Goal: Task Accomplishment & Management: Manage account settings

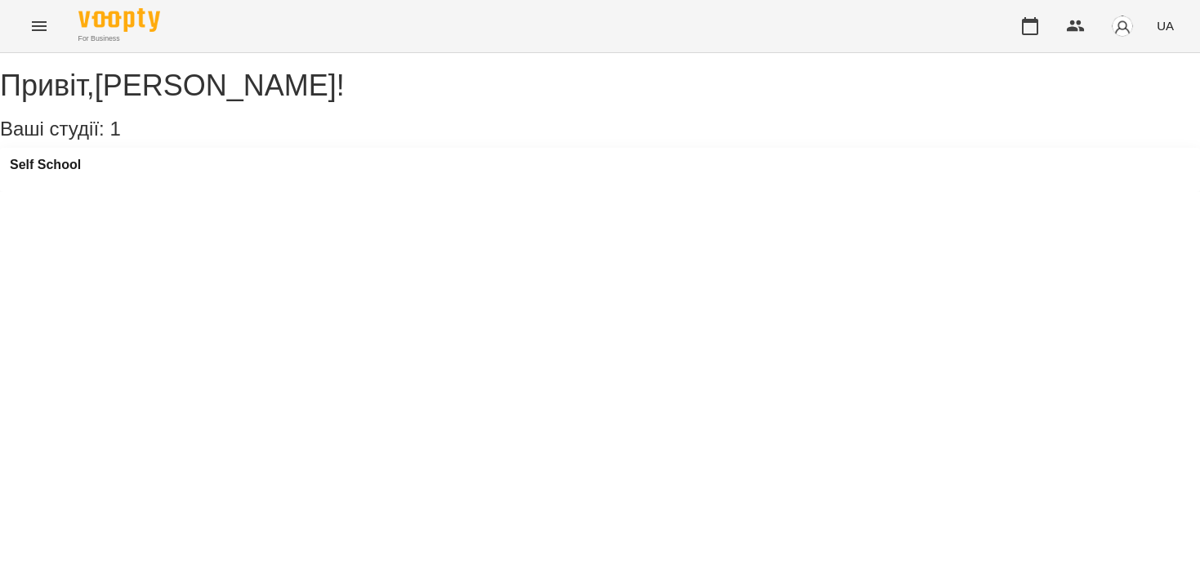
click at [41, 33] on icon "Menu" at bounding box center [39, 26] width 20 height 20
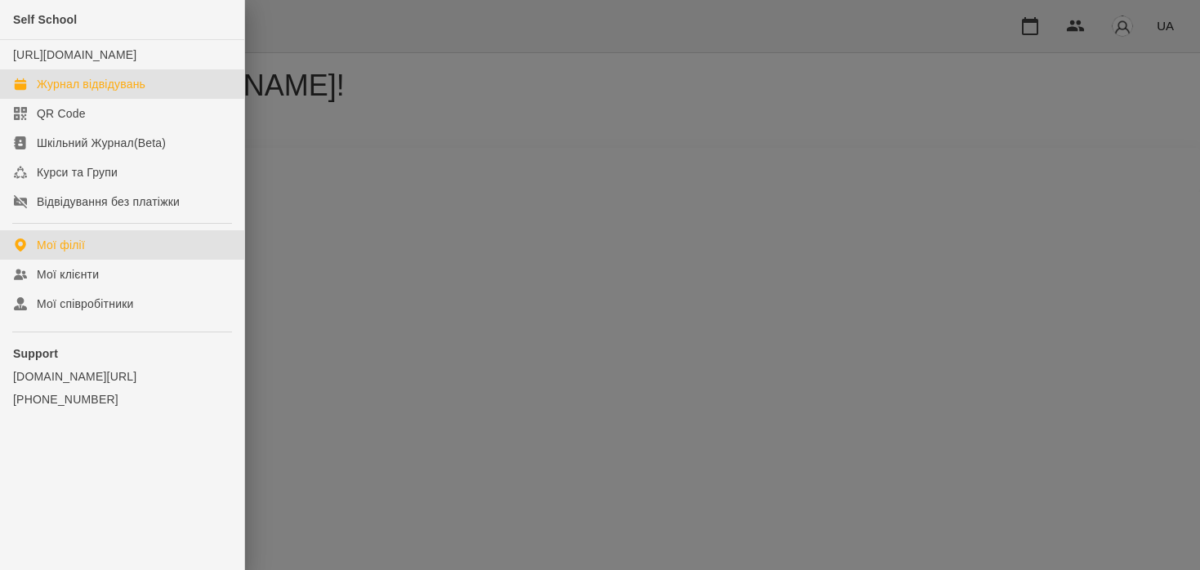
click at [80, 92] on div "Журнал відвідувань" at bounding box center [91, 84] width 109 height 16
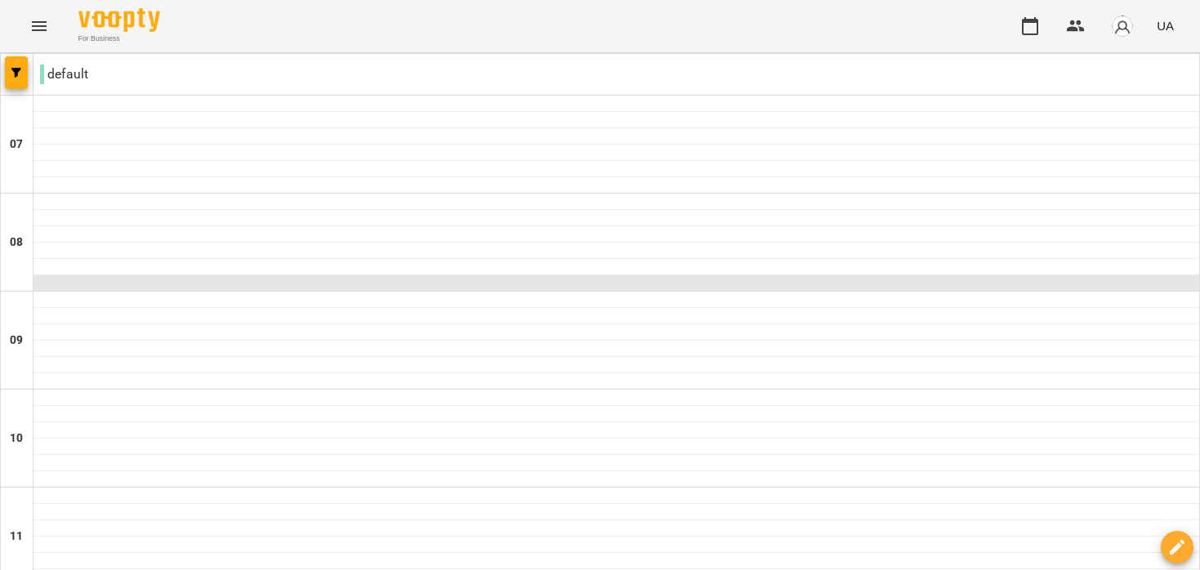
scroll to position [1202, 0]
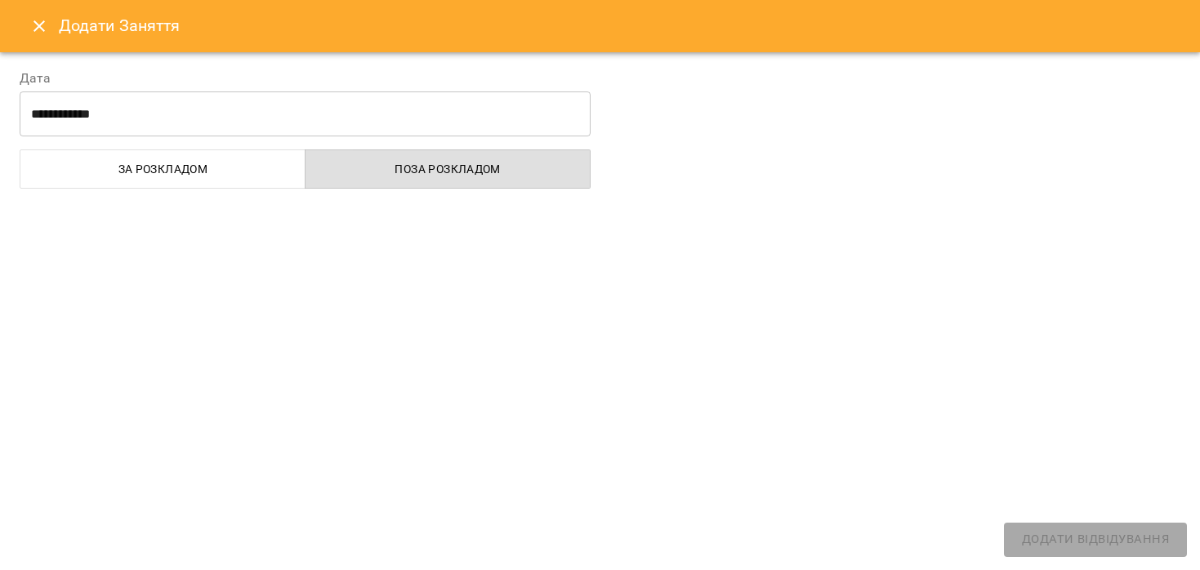
select select "**********"
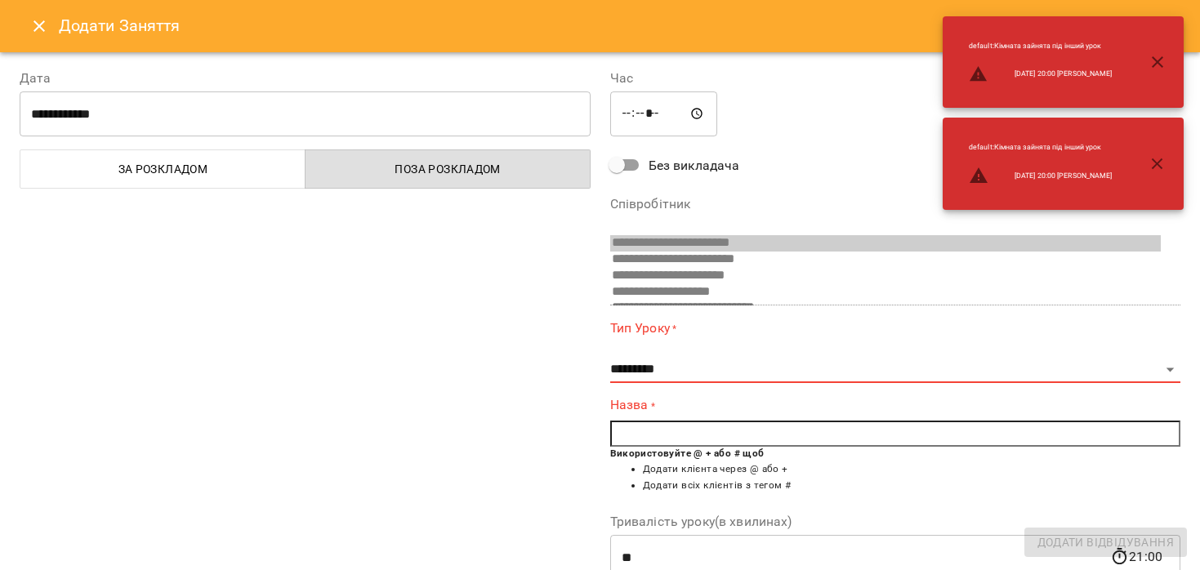
scroll to position [238, 0]
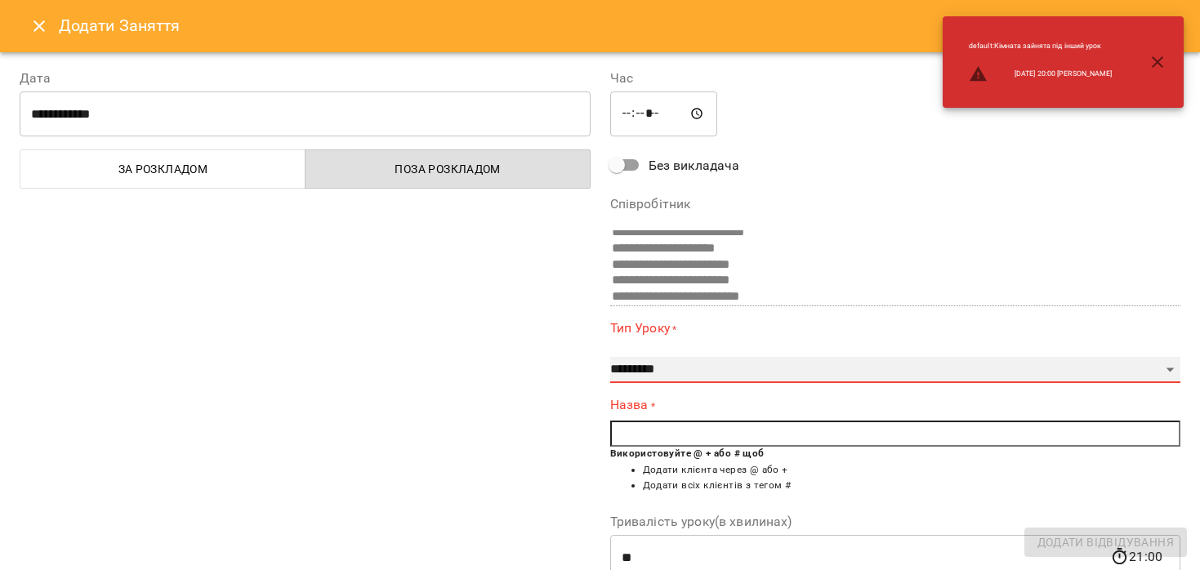
click at [684, 375] on select "**********" at bounding box center [895, 370] width 571 height 26
select select "**********"
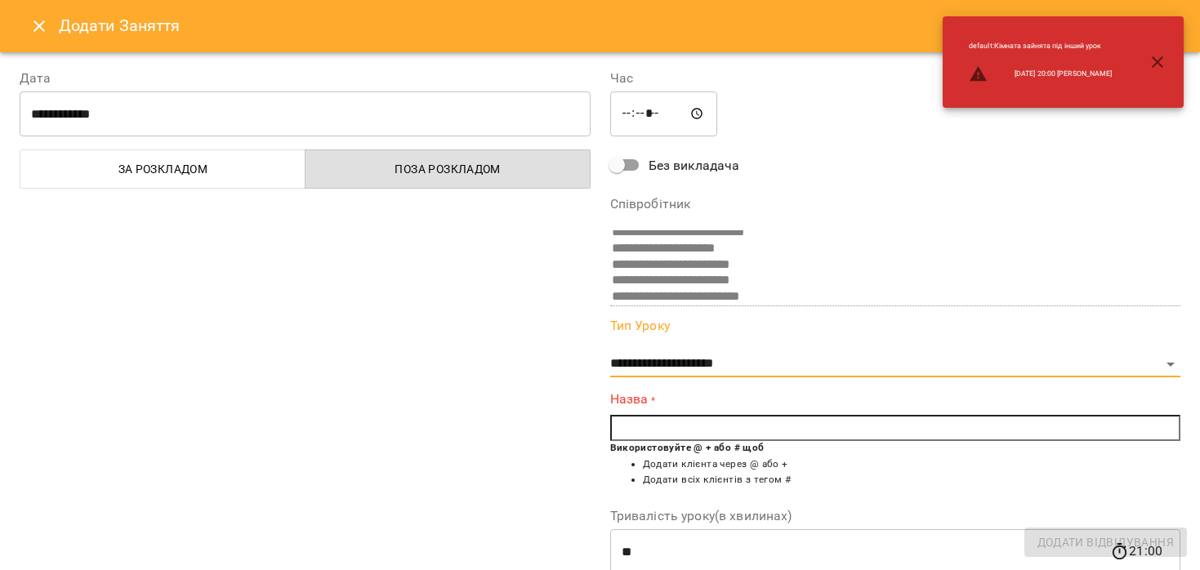
click at [698, 430] on input "text" at bounding box center [895, 428] width 571 height 26
type input "*"
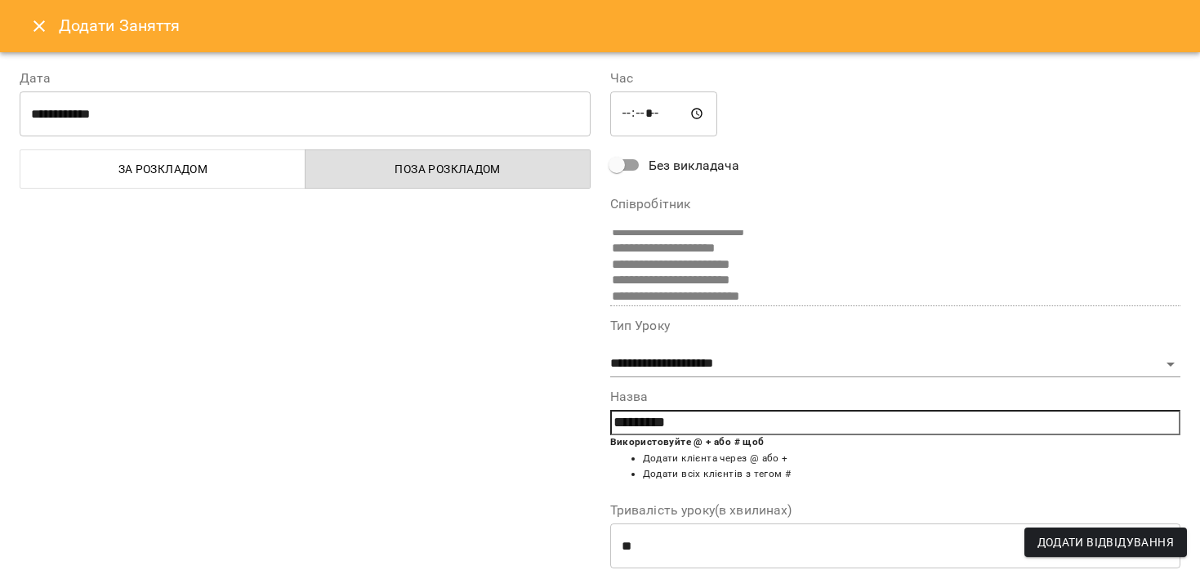
type input "*********"
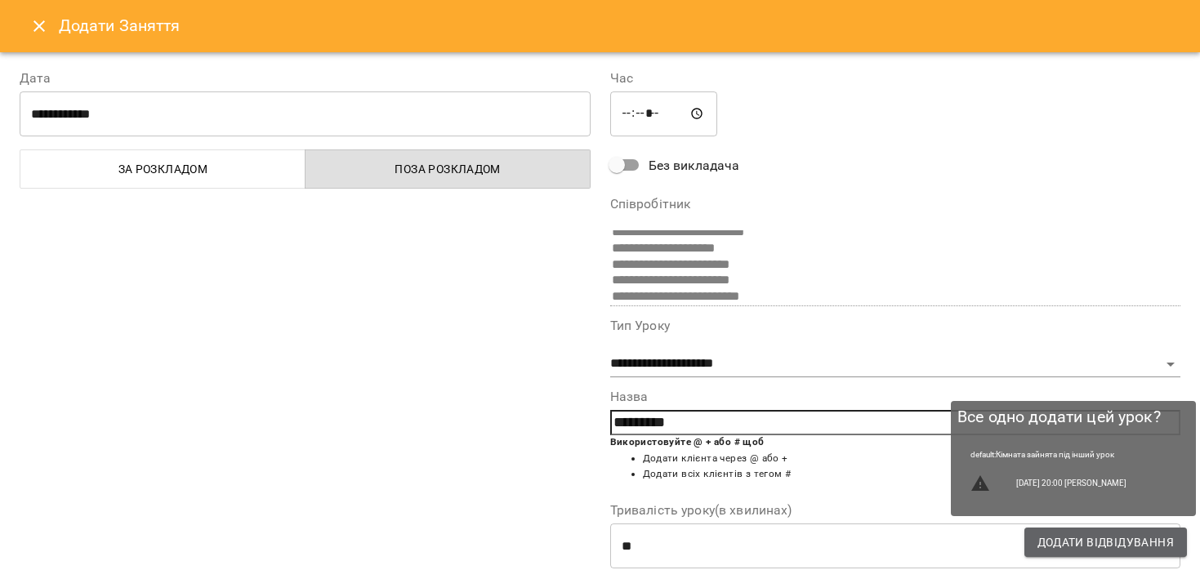
click at [1081, 546] on span "Додати Відвідування" at bounding box center [1105, 543] width 136 height 20
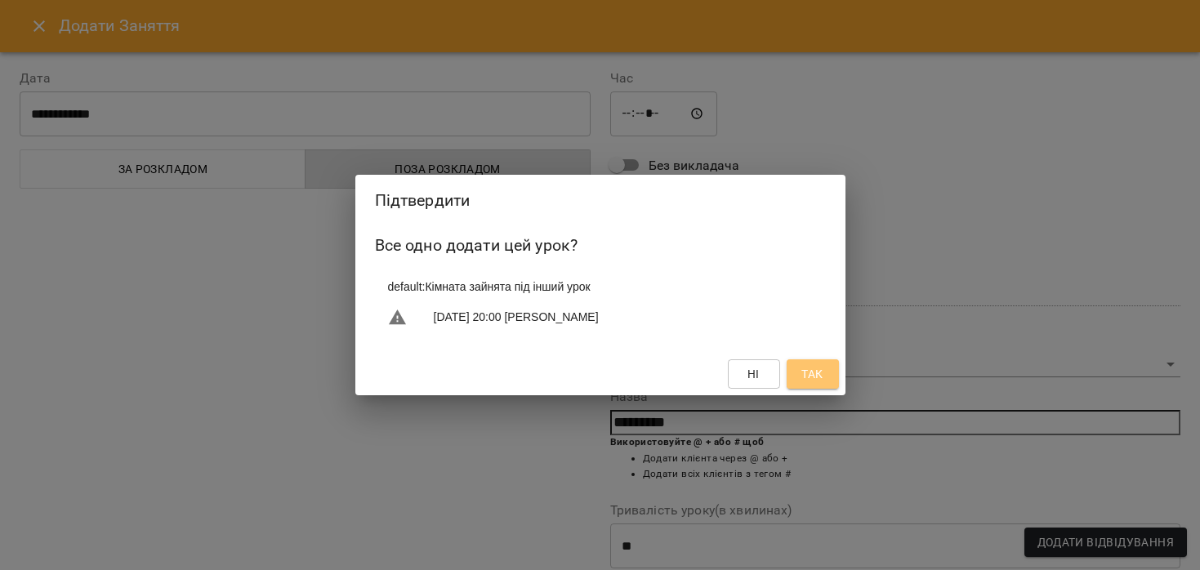
click at [820, 379] on span "Так" at bounding box center [811, 374] width 21 height 20
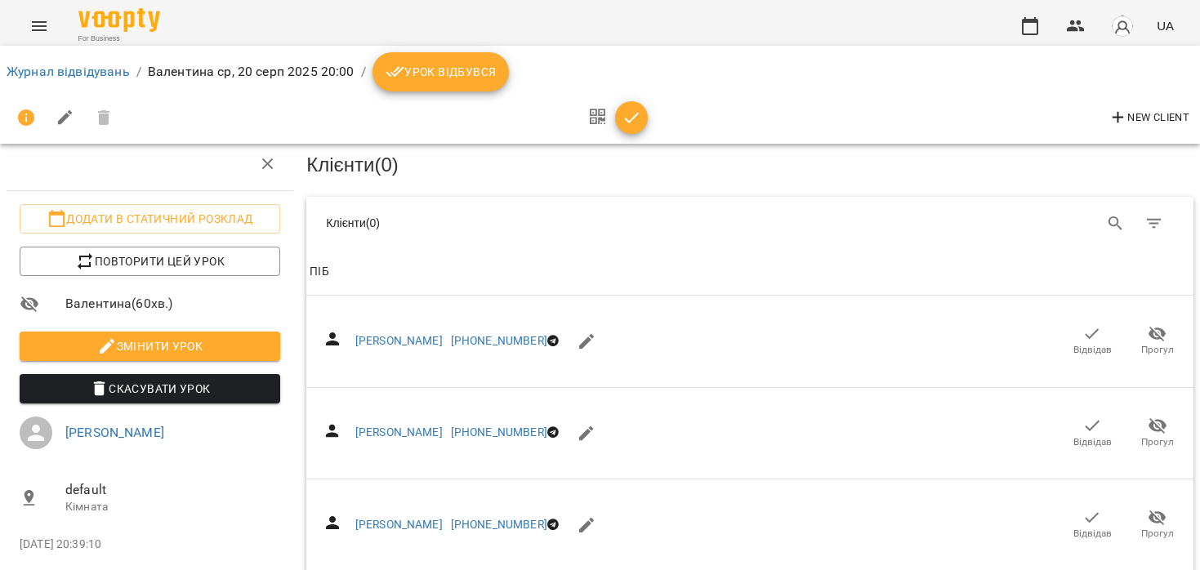
scroll to position [62, 0]
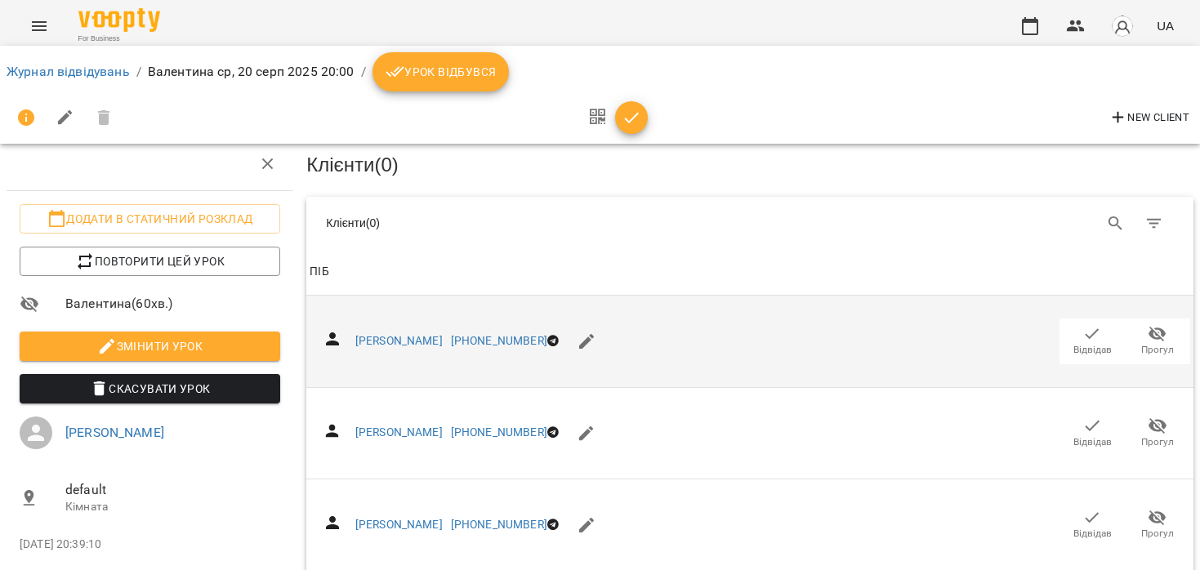
click at [1103, 343] on span "Відвідав" at bounding box center [1092, 350] width 38 height 14
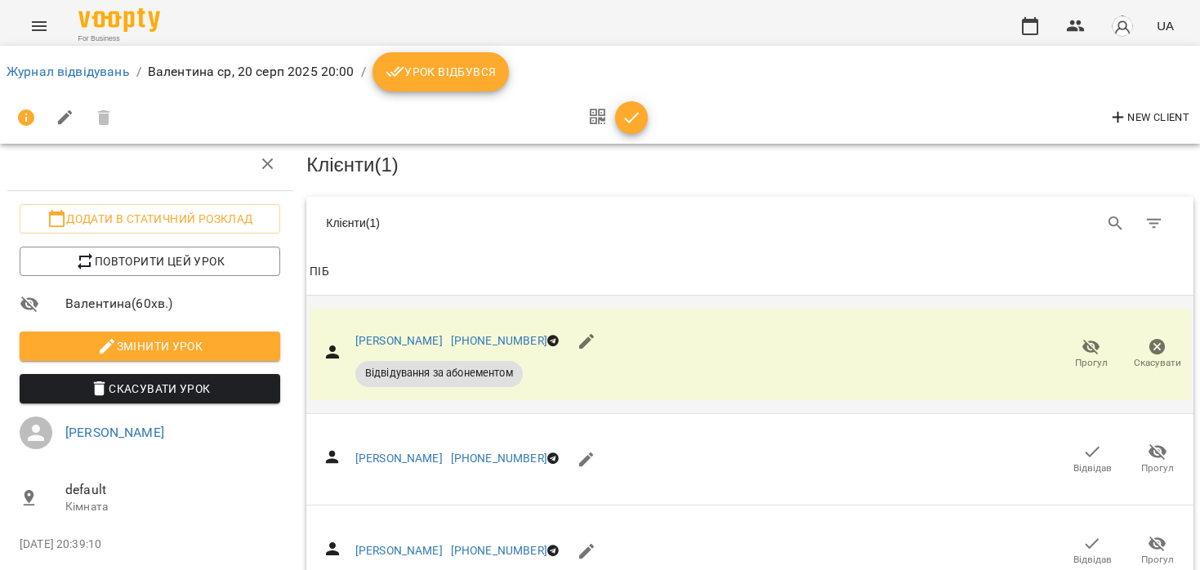
click at [436, 76] on span "Урок відбувся" at bounding box center [441, 72] width 111 height 20
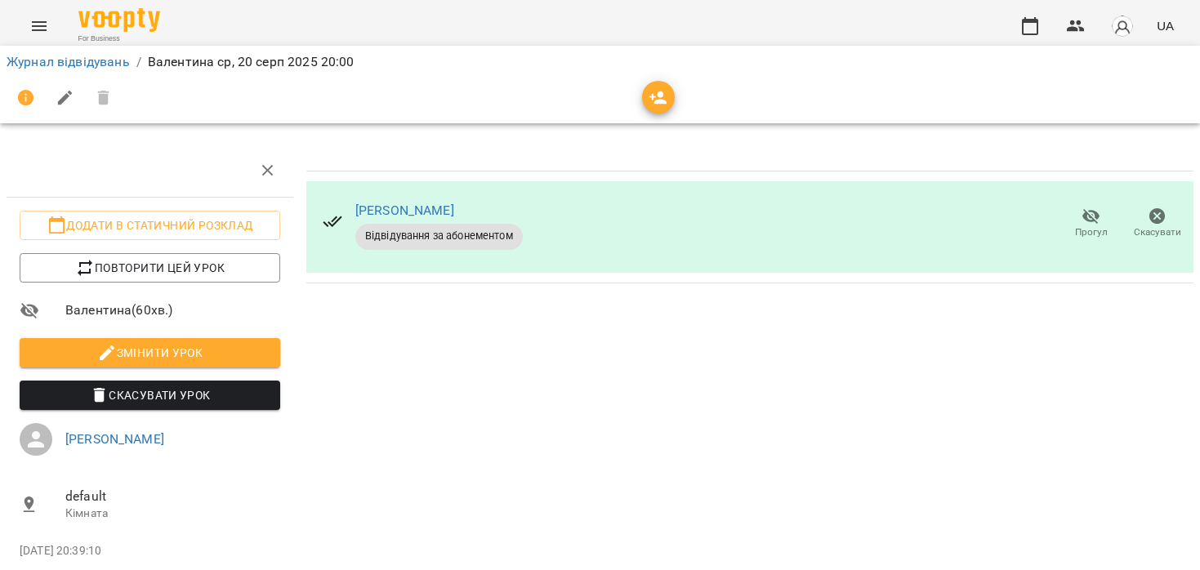
click at [31, 35] on icon "Menu" at bounding box center [39, 26] width 20 height 20
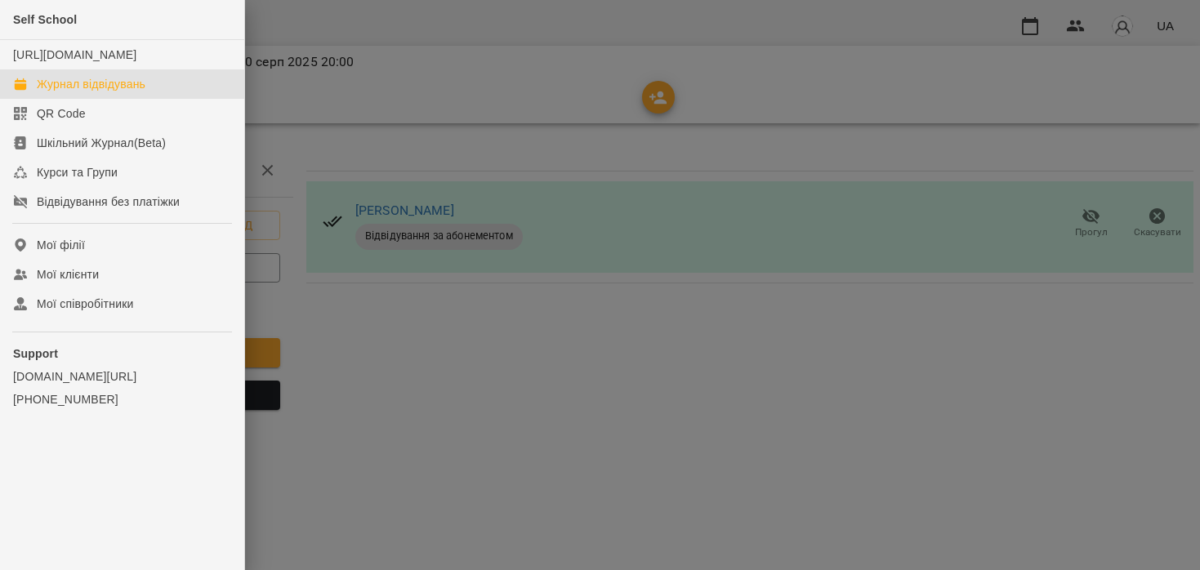
click at [117, 92] on div "Журнал відвідувань" at bounding box center [91, 84] width 109 height 16
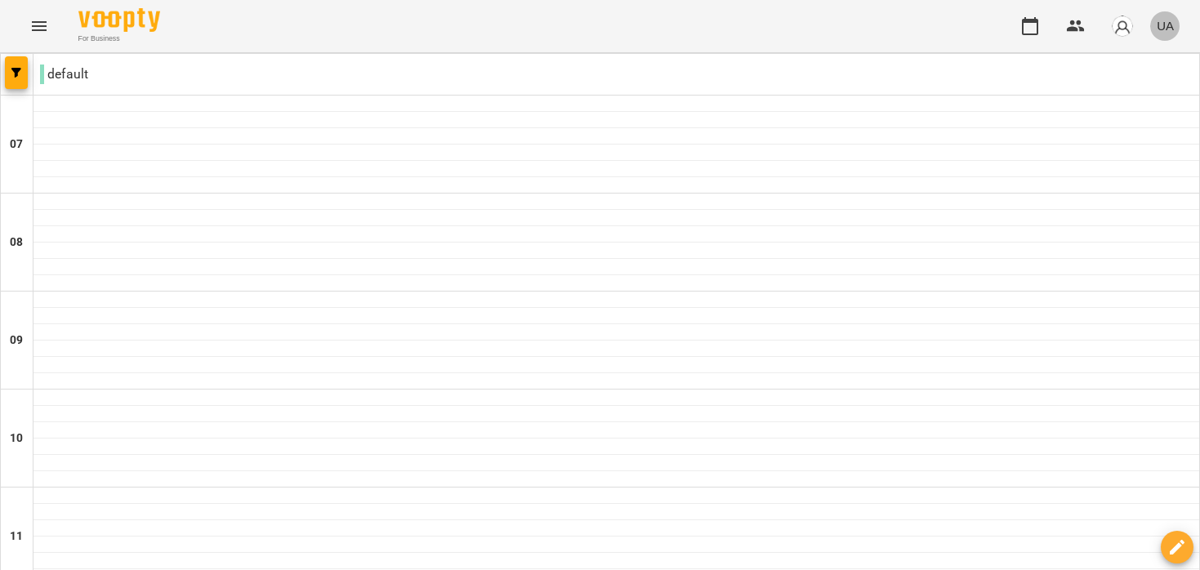
click at [1166, 28] on span "UA" at bounding box center [1165, 25] width 17 height 17
click at [1130, 27] on div at bounding box center [600, 285] width 1200 height 570
click at [1122, 28] on img "button" at bounding box center [1122, 26] width 23 height 23
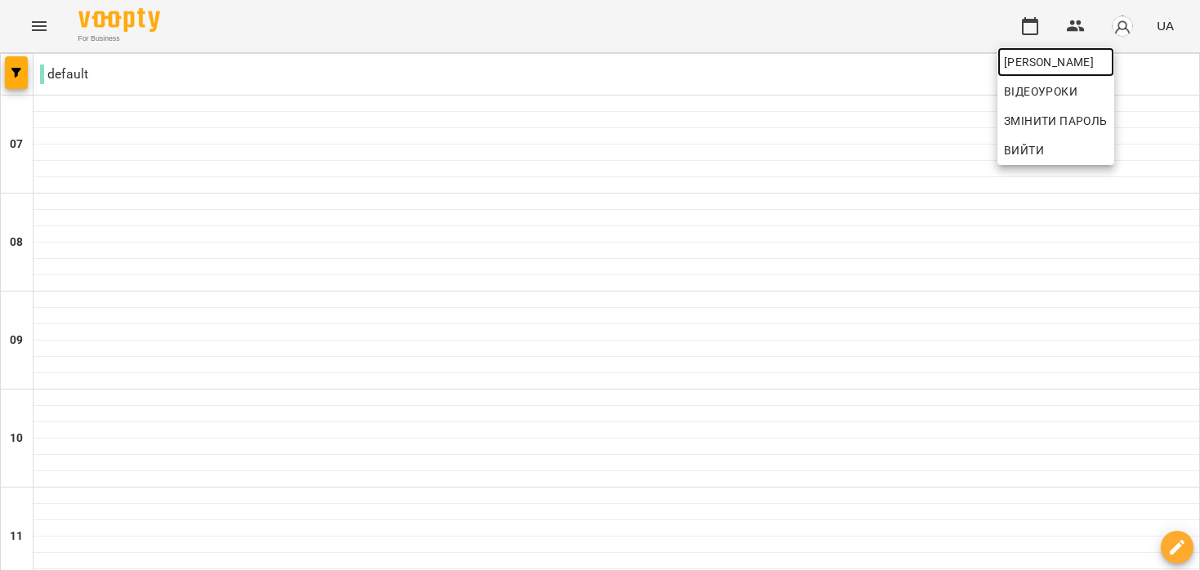
click at [1108, 60] on span "[PERSON_NAME]" at bounding box center [1056, 62] width 104 height 20
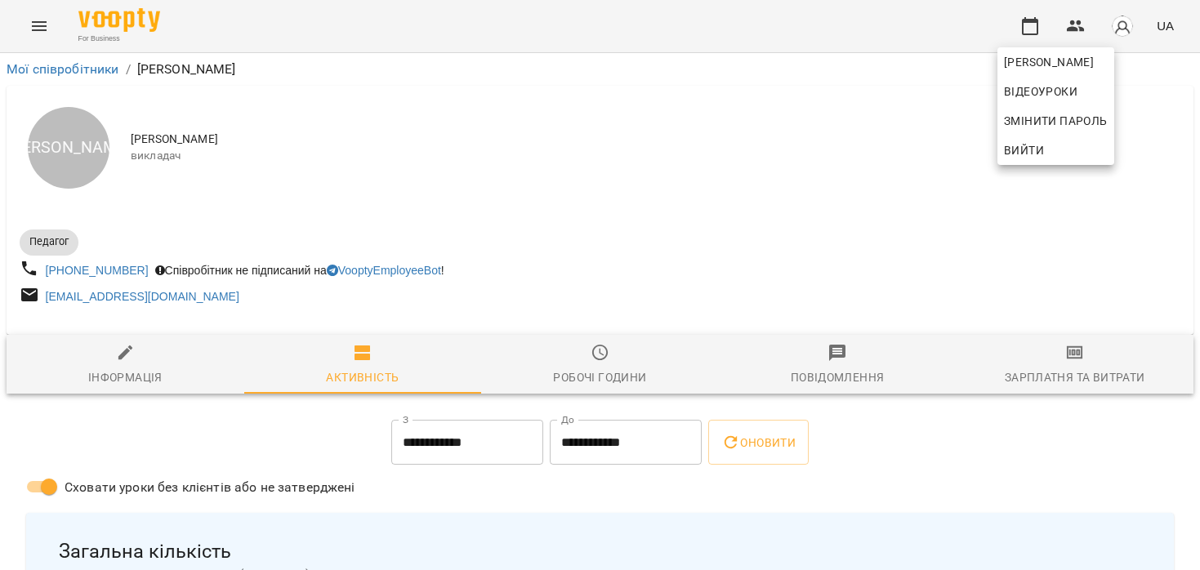
click at [293, 470] on div at bounding box center [600, 285] width 1200 height 570
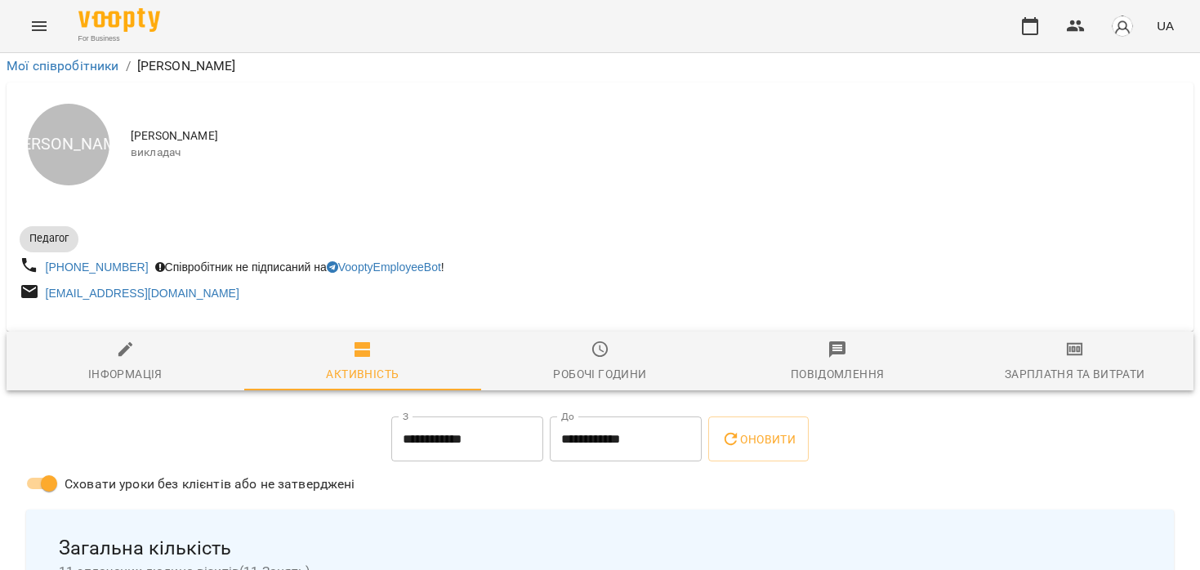
scroll to position [440, 0]
